Goal: Task Accomplishment & Management: Use online tool/utility

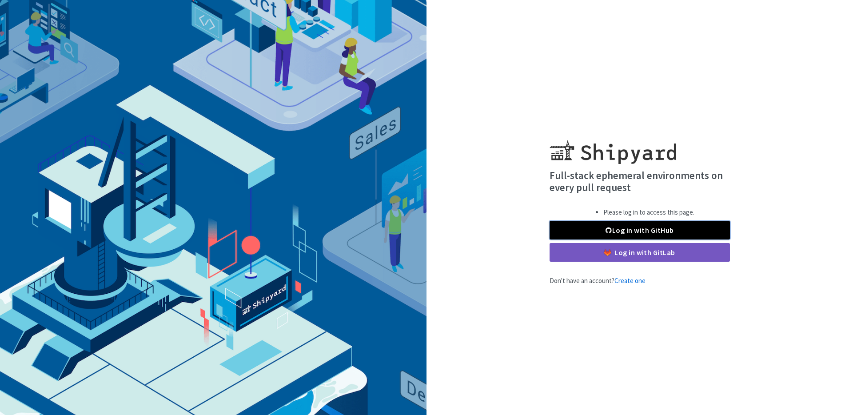
click at [647, 231] on link "Log in with GitHub" at bounding box center [640, 230] width 180 height 19
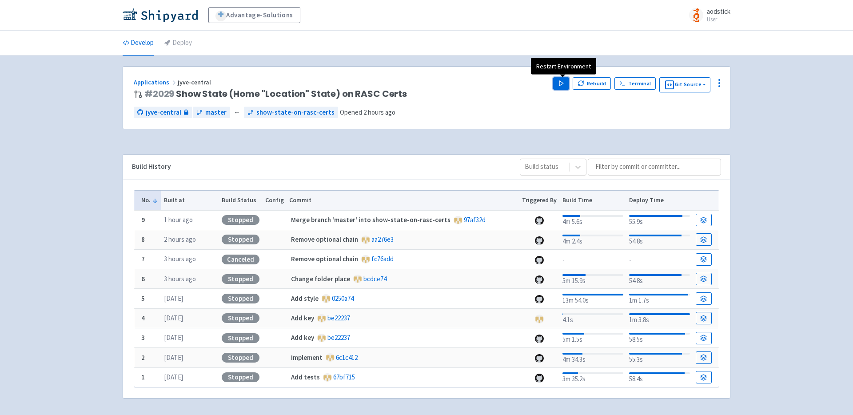
click at [562, 83] on polygon "button" at bounding box center [562, 83] width 4 height 5
click at [789, 116] on div "Advantage-Solutions aodstick User Profile Sign out Develop Deploy #" at bounding box center [426, 210] width 853 height 420
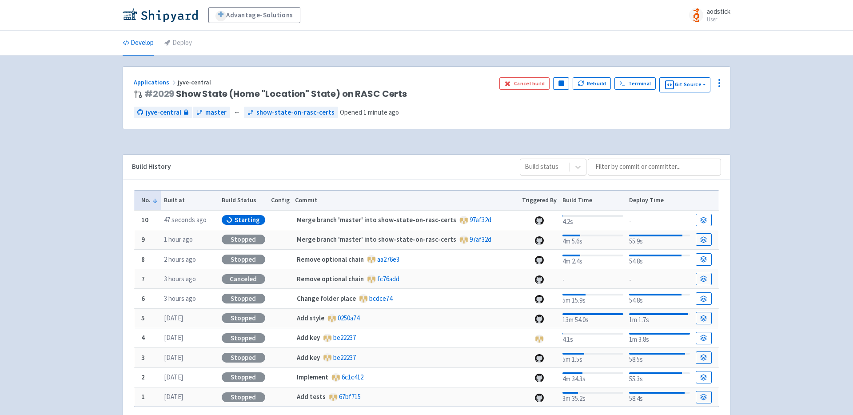
click at [783, 130] on div "Advantage-Solutions aodstick User Profile Sign out Develop Deploy #" at bounding box center [426, 220] width 853 height 440
click at [770, 121] on div "Advantage-Solutions aodstick User Profile Sign out Develop Deploy #" at bounding box center [426, 220] width 853 height 440
click at [784, 161] on div "Advantage-Solutions aodstick User Profile Sign out Develop Deploy #" at bounding box center [426, 220] width 853 height 440
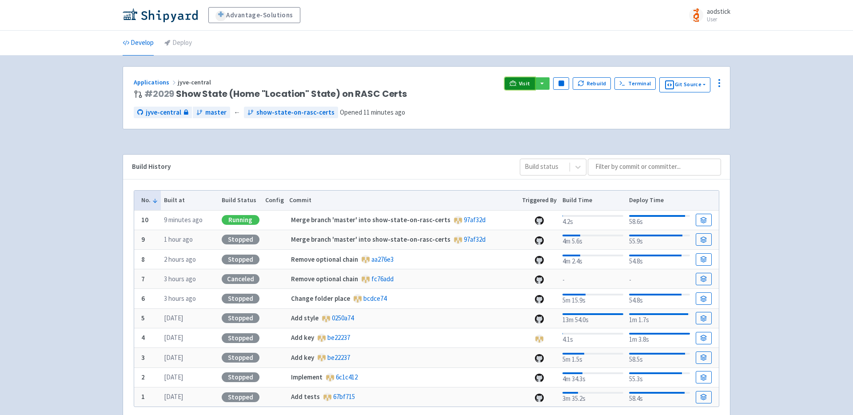
click at [518, 80] on link "Visit" at bounding box center [520, 83] width 30 height 12
